Goal: Task Accomplishment & Management: Manage account settings

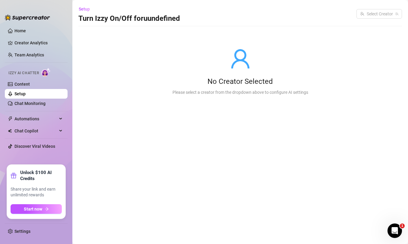
click at [25, 94] on link "Setup" at bounding box center [19, 93] width 11 height 5
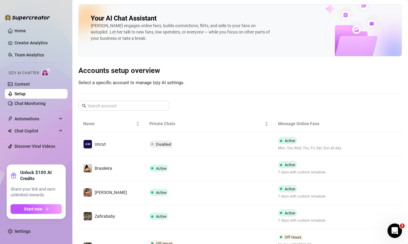
click at [390, 79] on div "Your AI Chat Assistant [PERSON_NAME] engages online fans, builds connections, f…" at bounding box center [240, 222] width 324 height 437
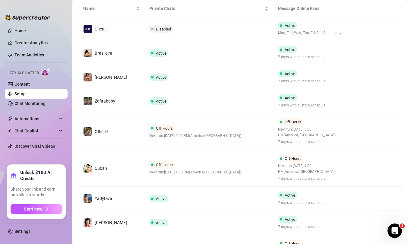
scroll to position [115, 0]
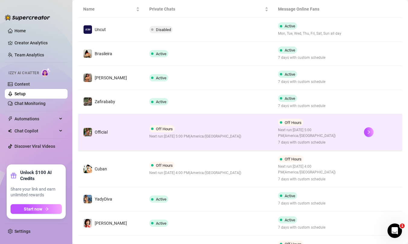
click at [228, 141] on td "Off Hours Next run: [DATE] 5:00 PM ( [GEOGRAPHIC_DATA]/[GEOGRAPHIC_DATA] )" at bounding box center [209, 132] width 129 height 37
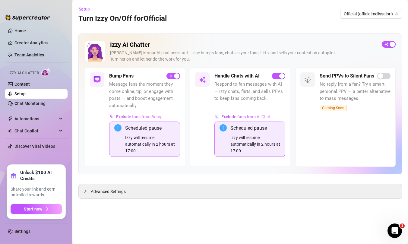
click at [21, 95] on link "Setup" at bounding box center [19, 93] width 11 height 5
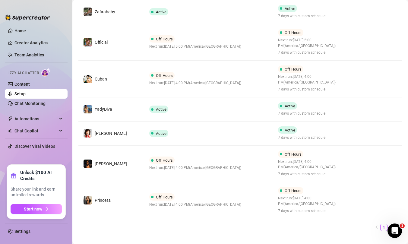
scroll to position [215, 0]
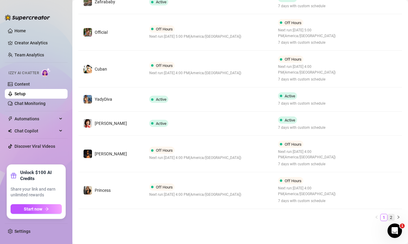
click at [392, 215] on link "2" at bounding box center [391, 217] width 7 height 7
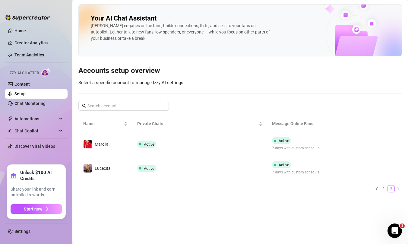
scroll to position [0, 0]
click at [384, 188] on link "1" at bounding box center [384, 189] width 7 height 7
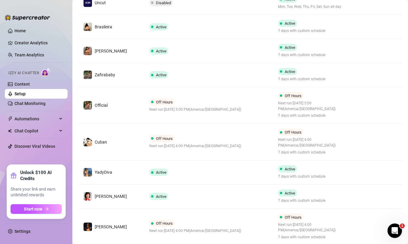
scroll to position [143, 0]
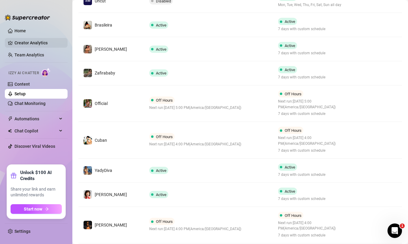
click at [27, 42] on link "Creator Analytics" at bounding box center [38, 43] width 48 height 10
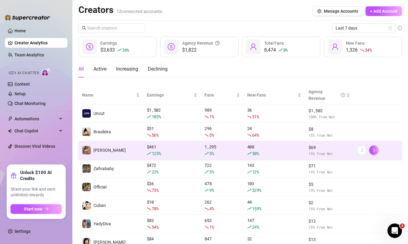
scroll to position [79, 0]
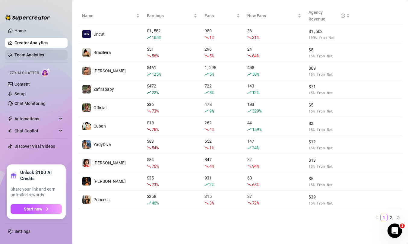
click at [17, 53] on link "Team Analytics" at bounding box center [29, 55] width 30 height 5
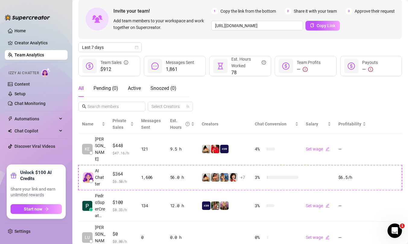
scroll to position [31, 0]
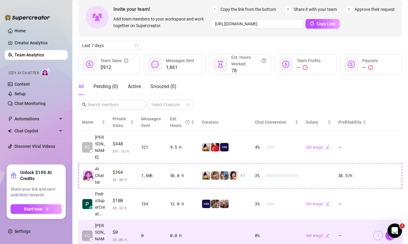
click at [379, 234] on icon "more" at bounding box center [378, 236] width 4 height 4
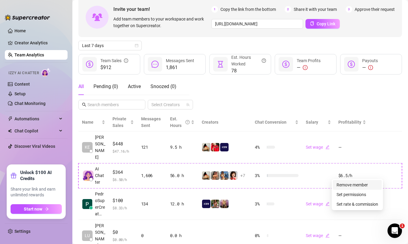
click at [359, 184] on link "Remove member" at bounding box center [352, 185] width 31 height 5
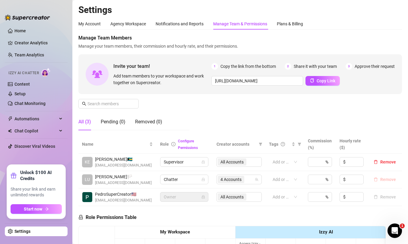
click at [386, 180] on span "Remove" at bounding box center [389, 179] width 16 height 5
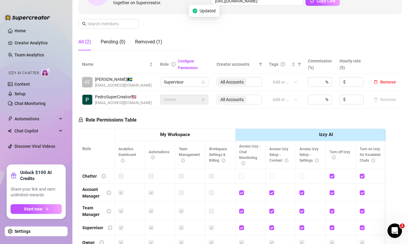
scroll to position [141, 0]
